Goal: Information Seeking & Learning: Check status

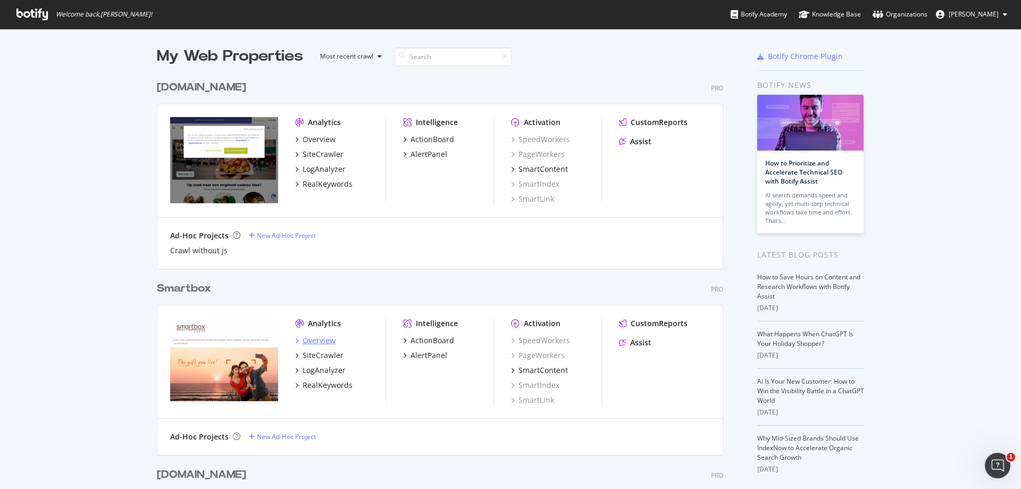
click at [324, 342] on div "Overview" at bounding box center [318, 340] width 33 height 11
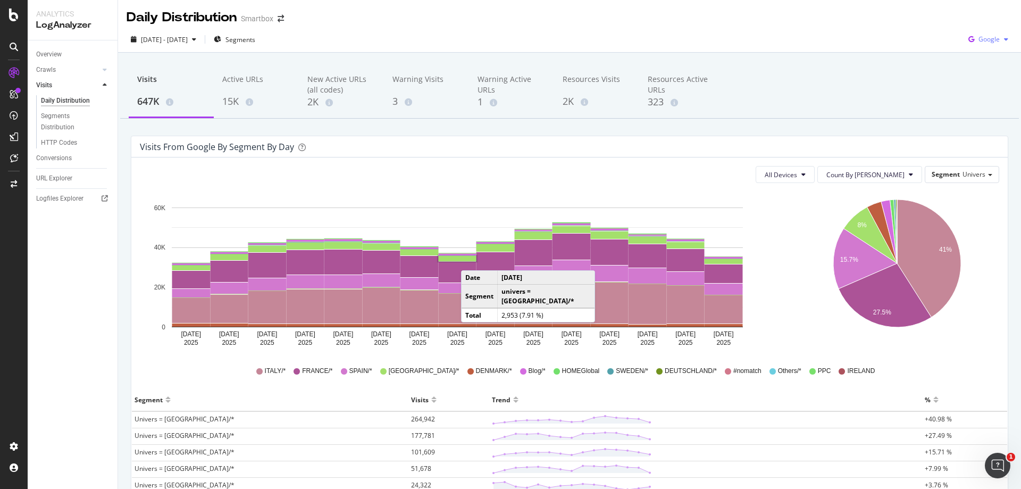
click at [996, 34] on div "Google" at bounding box center [988, 39] width 48 height 16
click at [986, 86] on div "Bing" at bounding box center [979, 79] width 73 height 15
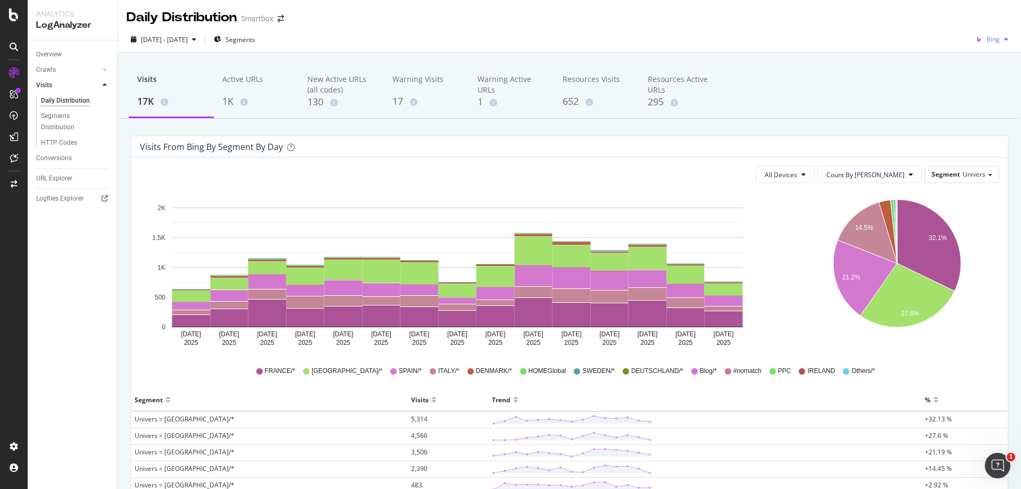
click at [1004, 39] on icon "button" at bounding box center [1006, 39] width 4 height 6
click at [982, 62] on span "Google" at bounding box center [988, 61] width 39 height 10
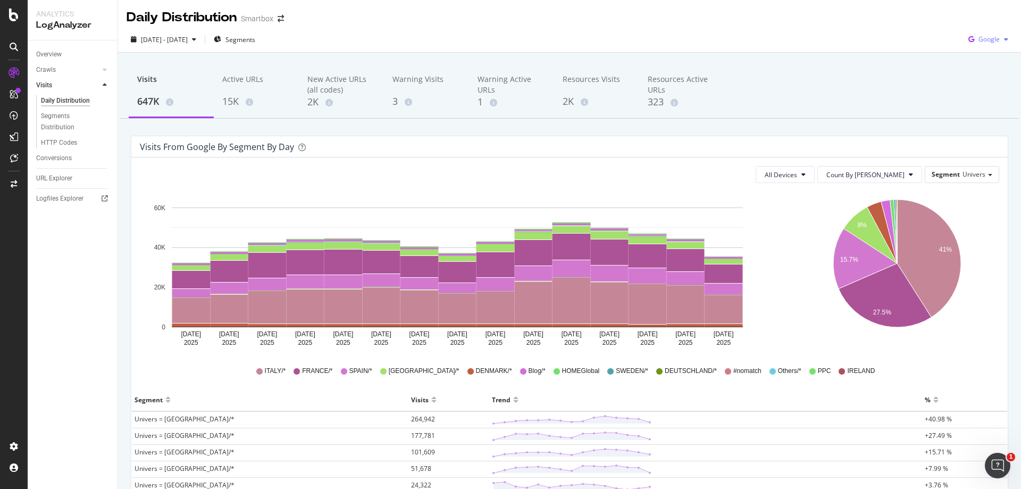
click at [988, 44] on span "Google" at bounding box center [988, 39] width 21 height 9
click at [970, 96] on span "OpenAI" at bounding box center [988, 100] width 39 height 10
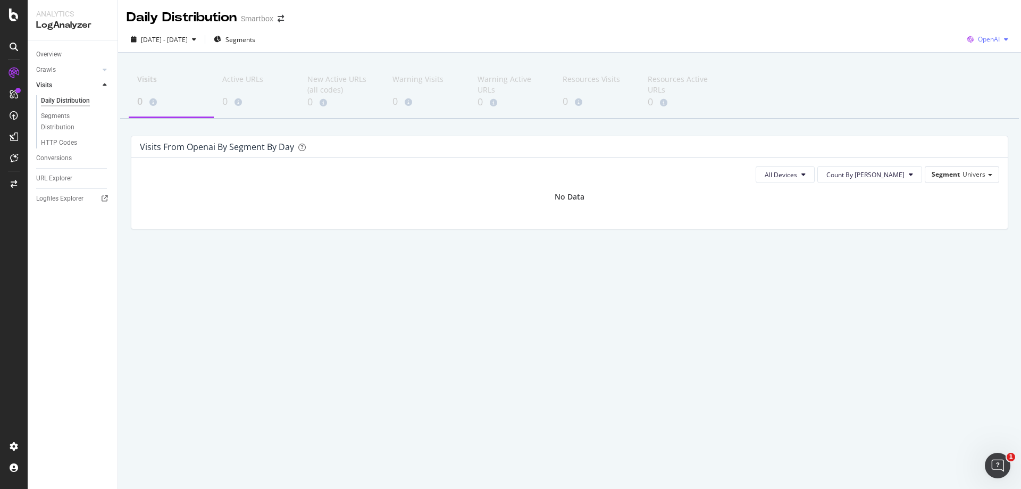
click at [994, 34] on div "OpenAI" at bounding box center [987, 39] width 49 height 16
click at [954, 125] on span at bounding box center [958, 119] width 13 height 13
click at [991, 40] on span "Other AI Bots" at bounding box center [979, 39] width 39 height 9
click at [974, 60] on span "Google" at bounding box center [986, 61] width 41 height 10
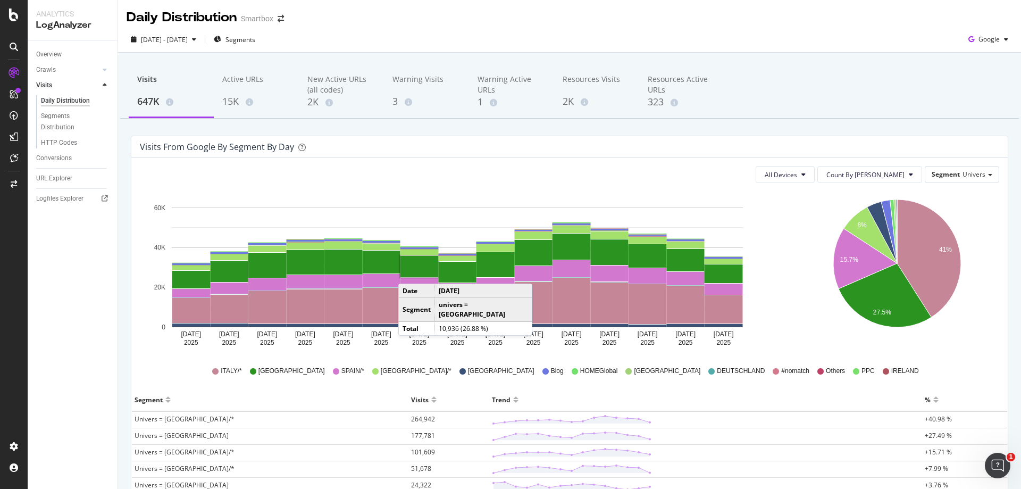
click at [816, 91] on div "Visits 647K Active URLs 15K New Active URLs (all codes) 2K Warning Visits 3 War…" at bounding box center [569, 91] width 898 height 53
